Goal: Task Accomplishment & Management: Use online tool/utility

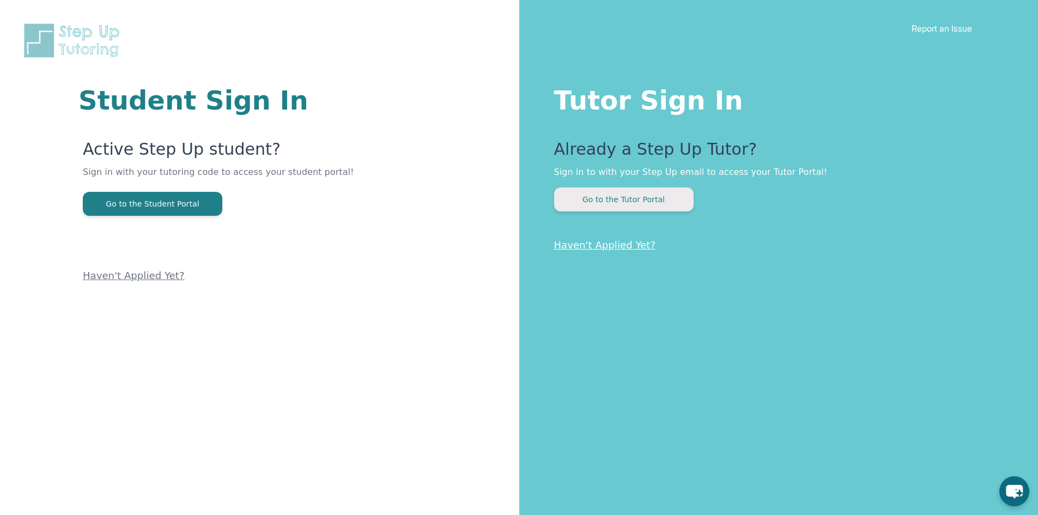
click at [593, 207] on button "Go to the Tutor Portal" at bounding box center [624, 200] width 140 height 24
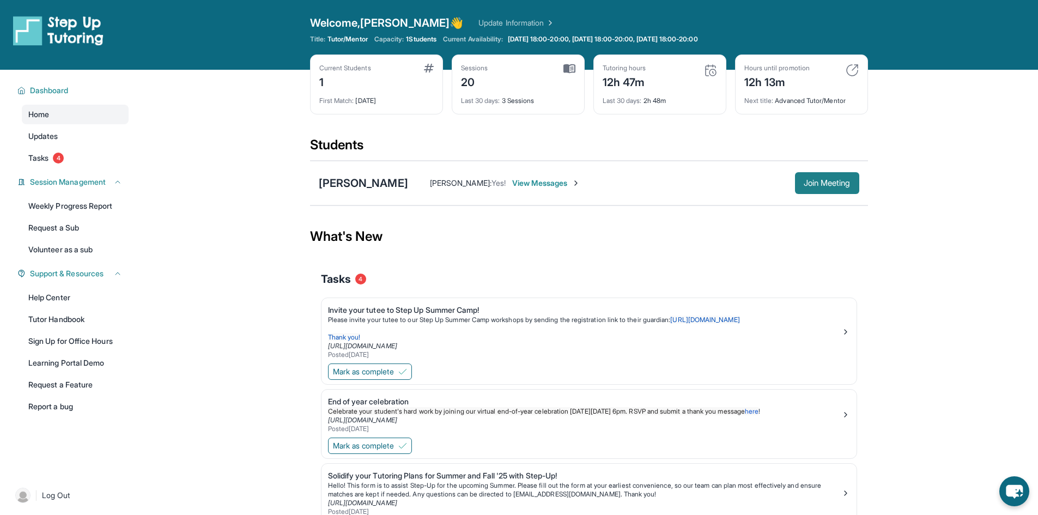
click at [820, 180] on span "Join Meeting" at bounding box center [827, 183] width 47 height 7
click at [549, 176] on div "[PERSON_NAME] : Yes! View Messages Join Meeting" at bounding box center [633, 183] width 451 height 22
click at [547, 179] on span "View Messages" at bounding box center [546, 183] width 68 height 11
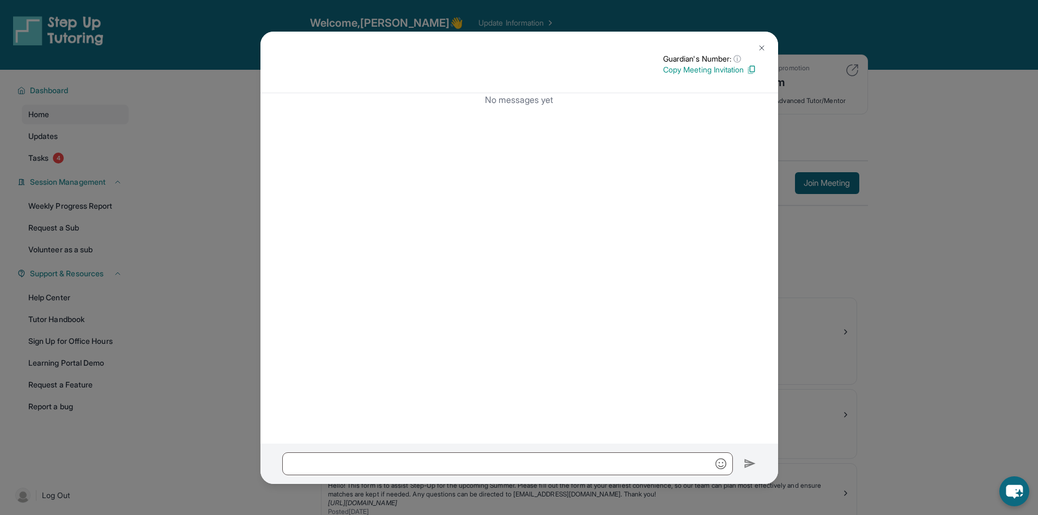
click at [759, 51] on img at bounding box center [762, 48] width 9 height 9
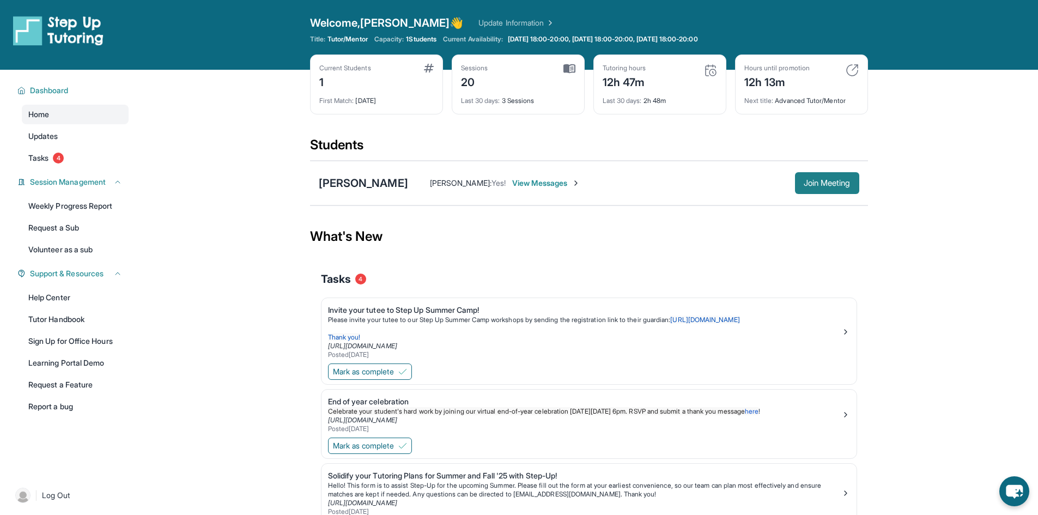
click at [804, 182] on span "Join Meeting" at bounding box center [827, 183] width 47 height 7
